Goal: Transaction & Acquisition: Purchase product/service

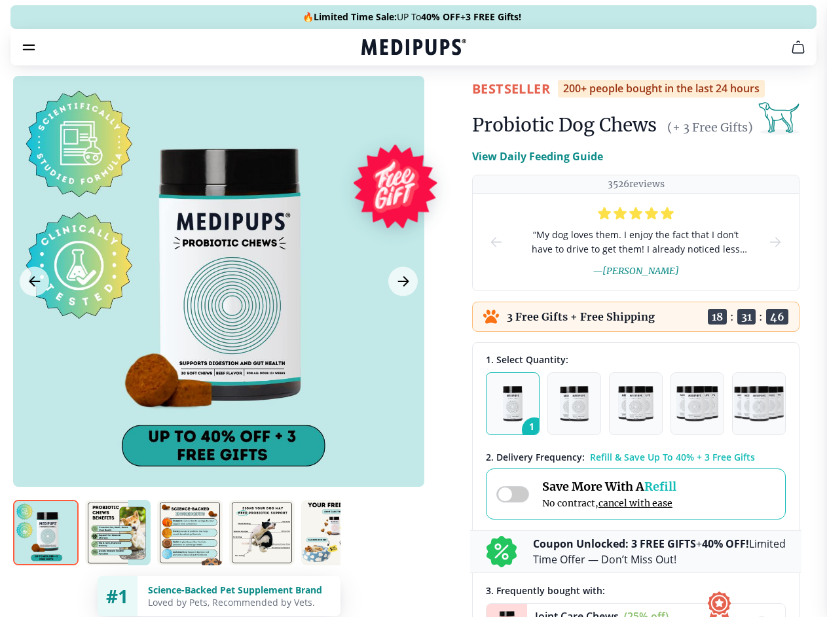
click at [376, 105] on span "Supplements" at bounding box center [408, 111] width 65 height 13
click at [443, 103] on icon "button" at bounding box center [451, 111] width 16 height 16
click at [790, 55] on icon "cart" at bounding box center [798, 47] width 16 height 16
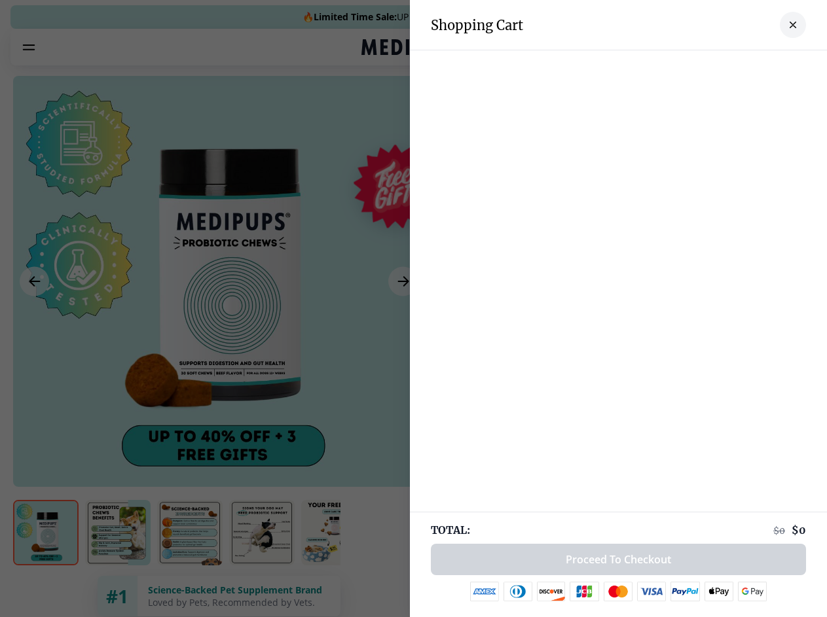
click at [636, 65] on div at bounding box center [618, 63] width 417 height 26
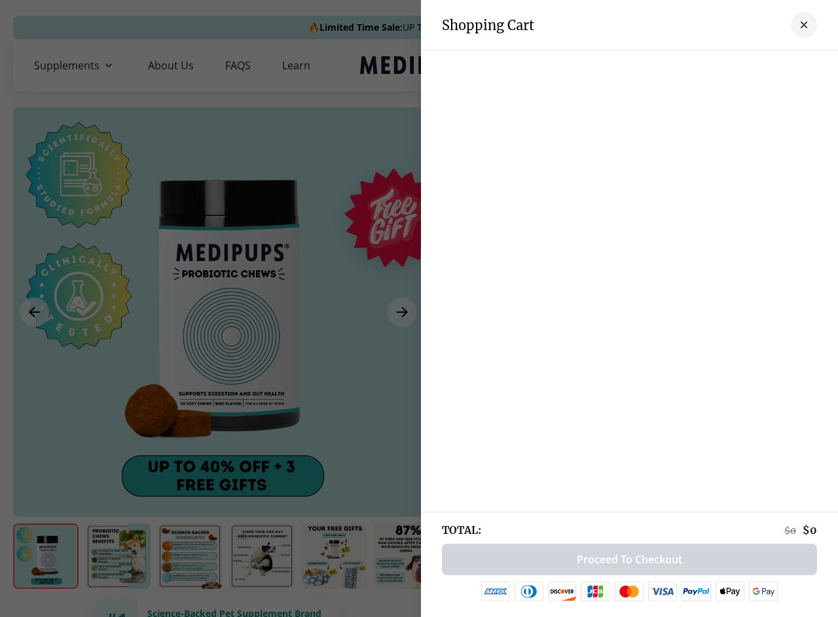
click at [739, 65] on div at bounding box center [629, 63] width 417 height 26
click at [782, 65] on div at bounding box center [629, 63] width 417 height 26
click at [218, 312] on div at bounding box center [419, 308] width 838 height 617
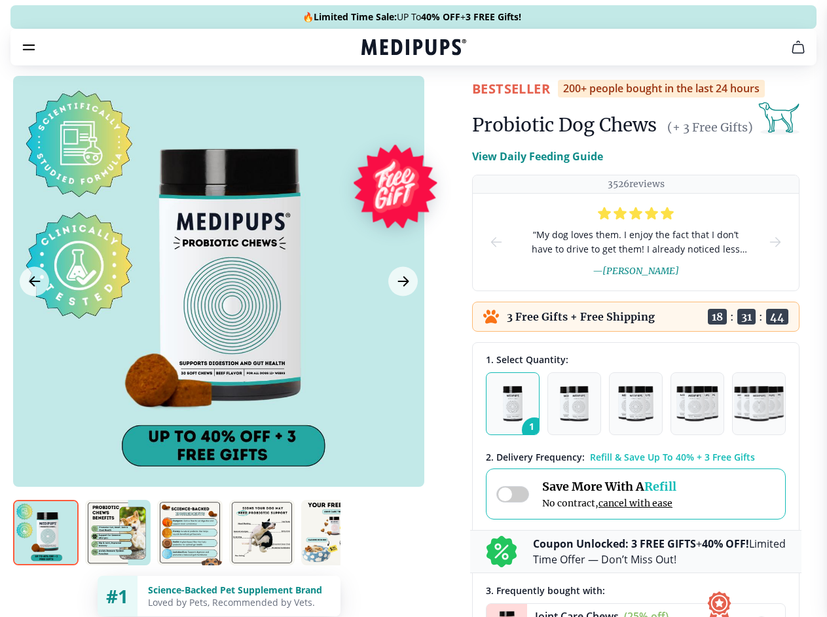
click at [34, 286] on icon "Previous Image" at bounding box center [34, 281] width 10 height 9
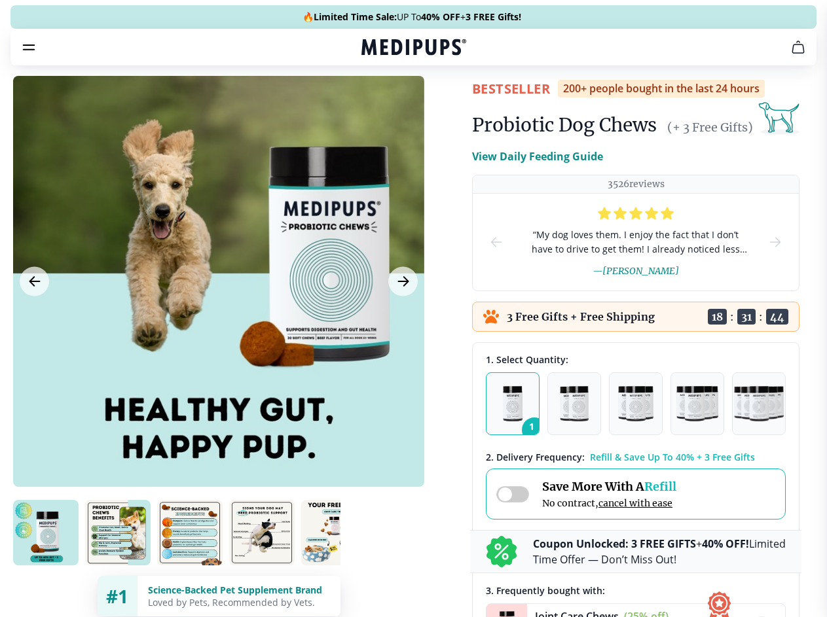
click at [401, 286] on icon "Next Image" at bounding box center [403, 281] width 10 height 9
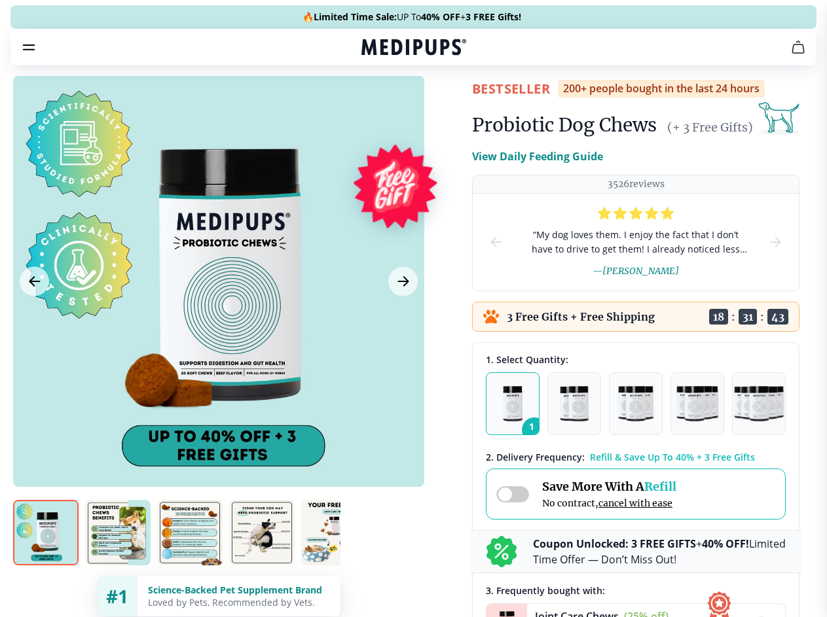
click at [46, 556] on img at bounding box center [45, 532] width 65 height 65
